Goal: Communication & Community: Participate in discussion

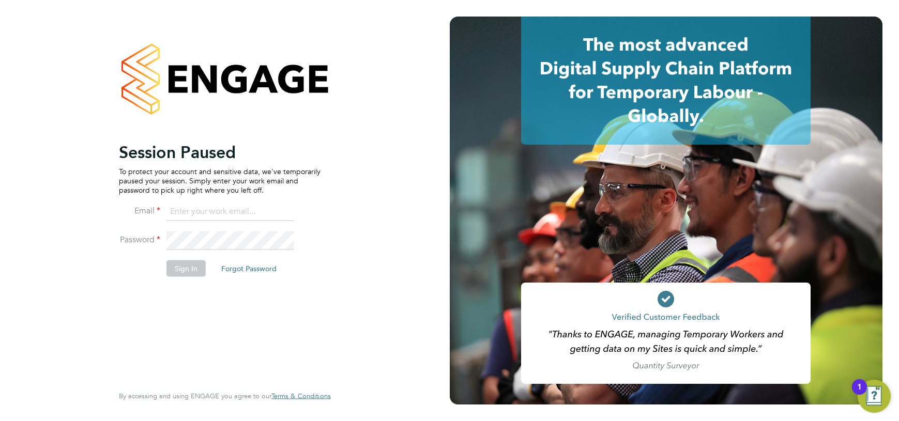
type input "amber@tr2rec.com"
click at [191, 265] on button "Sign In" at bounding box center [186, 268] width 39 height 17
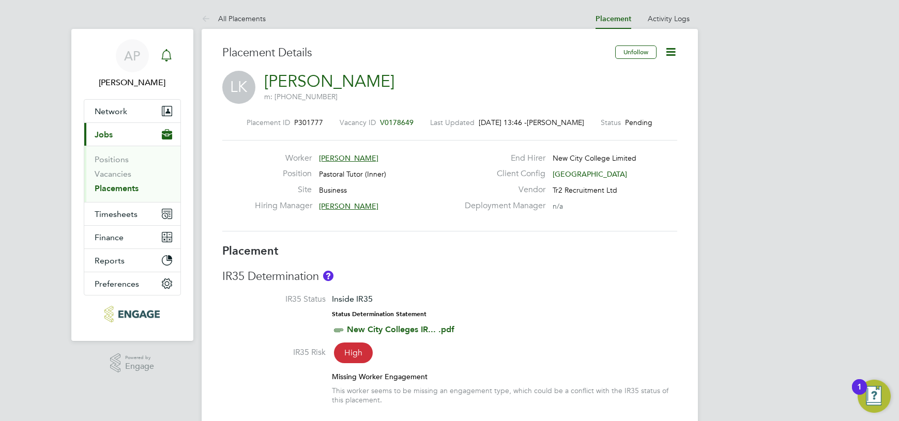
click at [171, 53] on icon "Main navigation" at bounding box center [166, 55] width 12 height 12
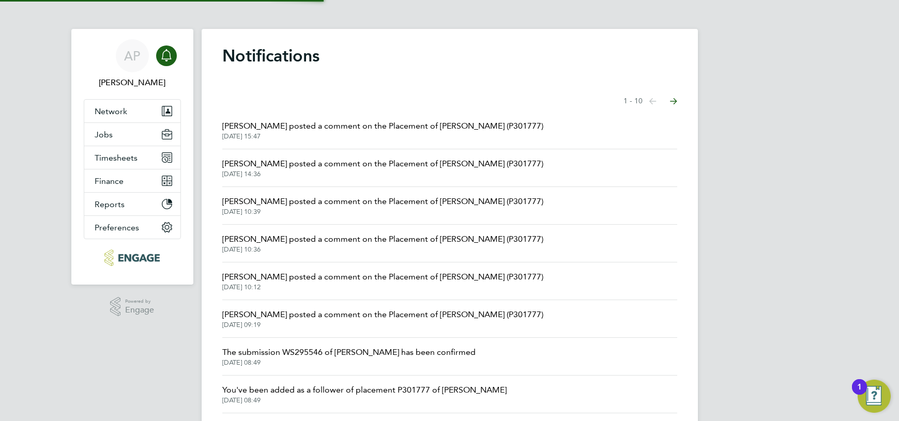
click at [332, 121] on span "[PERSON_NAME] posted a comment on the Placement of [PERSON_NAME] (P301777)" at bounding box center [382, 126] width 321 height 12
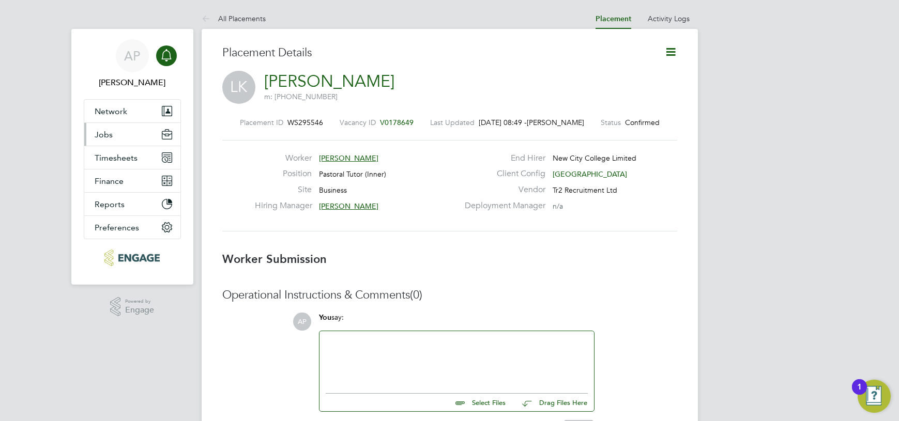
scroll to position [5, 5]
